Goal: Information Seeking & Learning: Learn about a topic

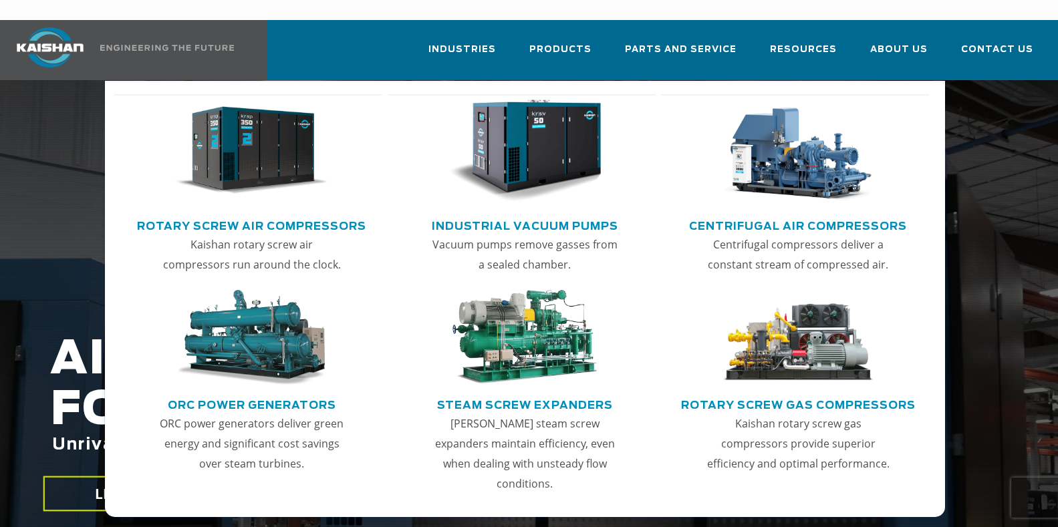
click at [543, 215] on link "Industrial Vacuum Pumps" at bounding box center [525, 225] width 186 height 20
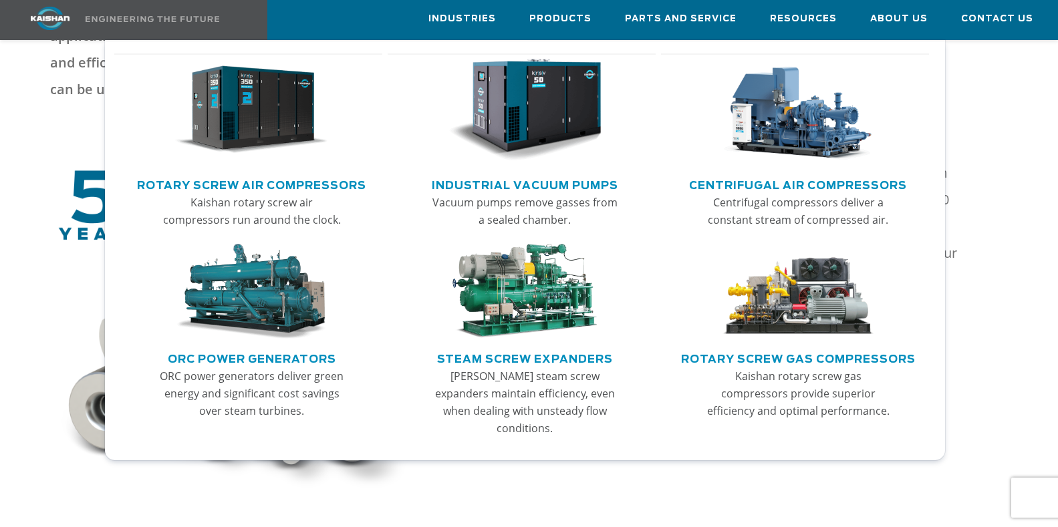
scroll to position [535, 0]
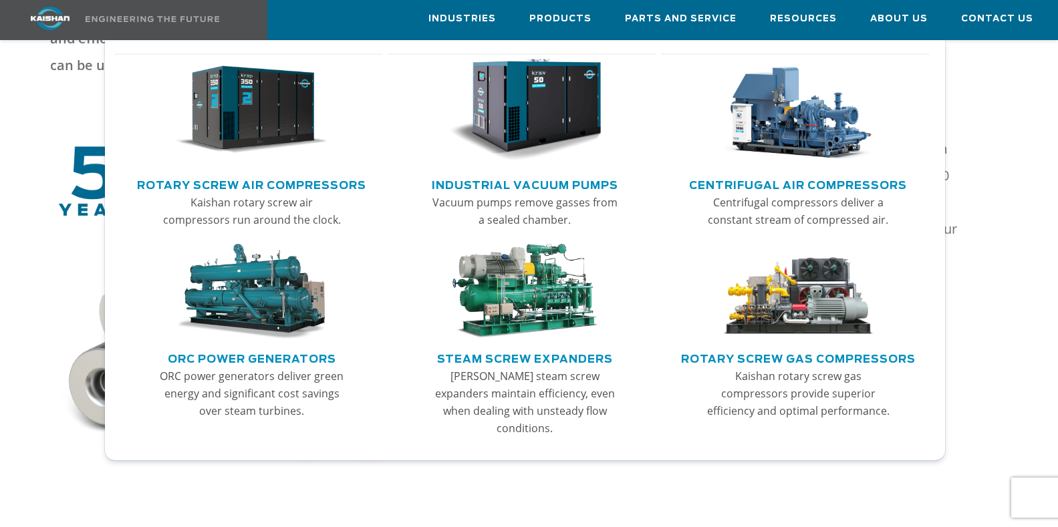
click at [405, 118] on link "Main menu" at bounding box center [524, 113] width 245 height 120
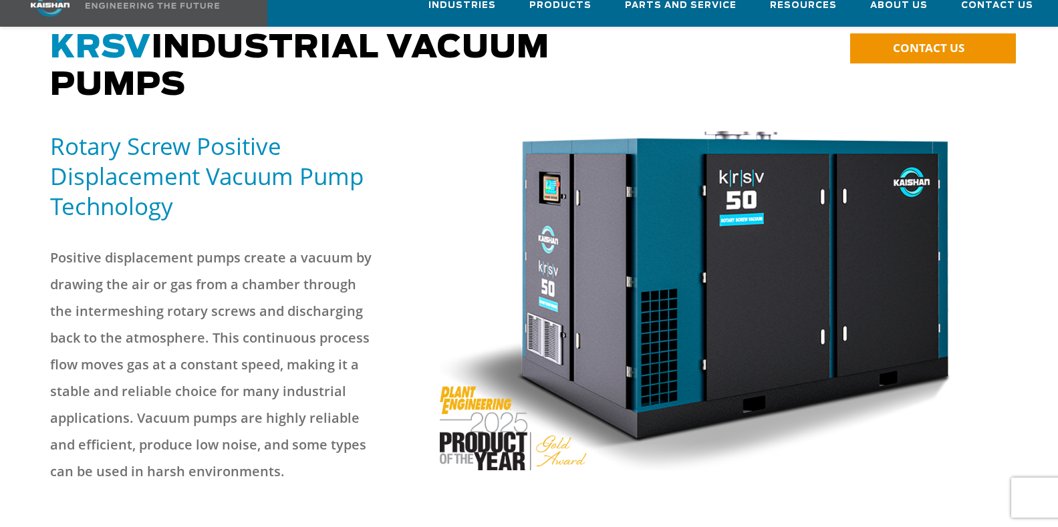
scroll to position [134, 0]
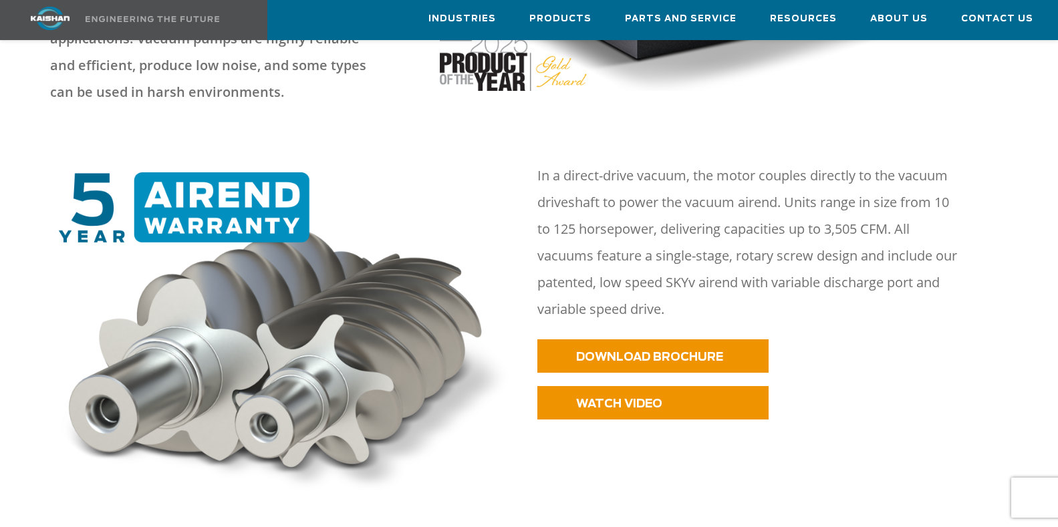
scroll to position [535, 0]
